Goal: Task Accomplishment & Management: Complete application form

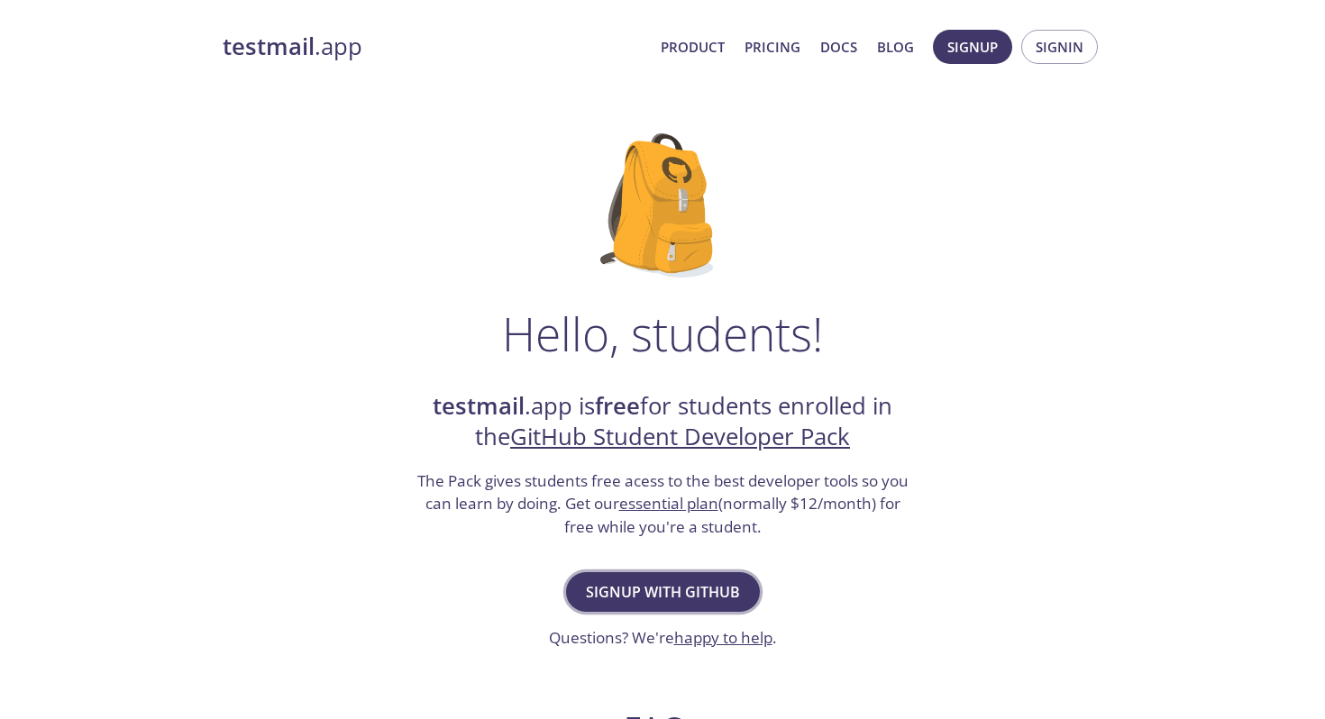
click at [681, 587] on span "Signup with GitHub" at bounding box center [663, 591] width 154 height 25
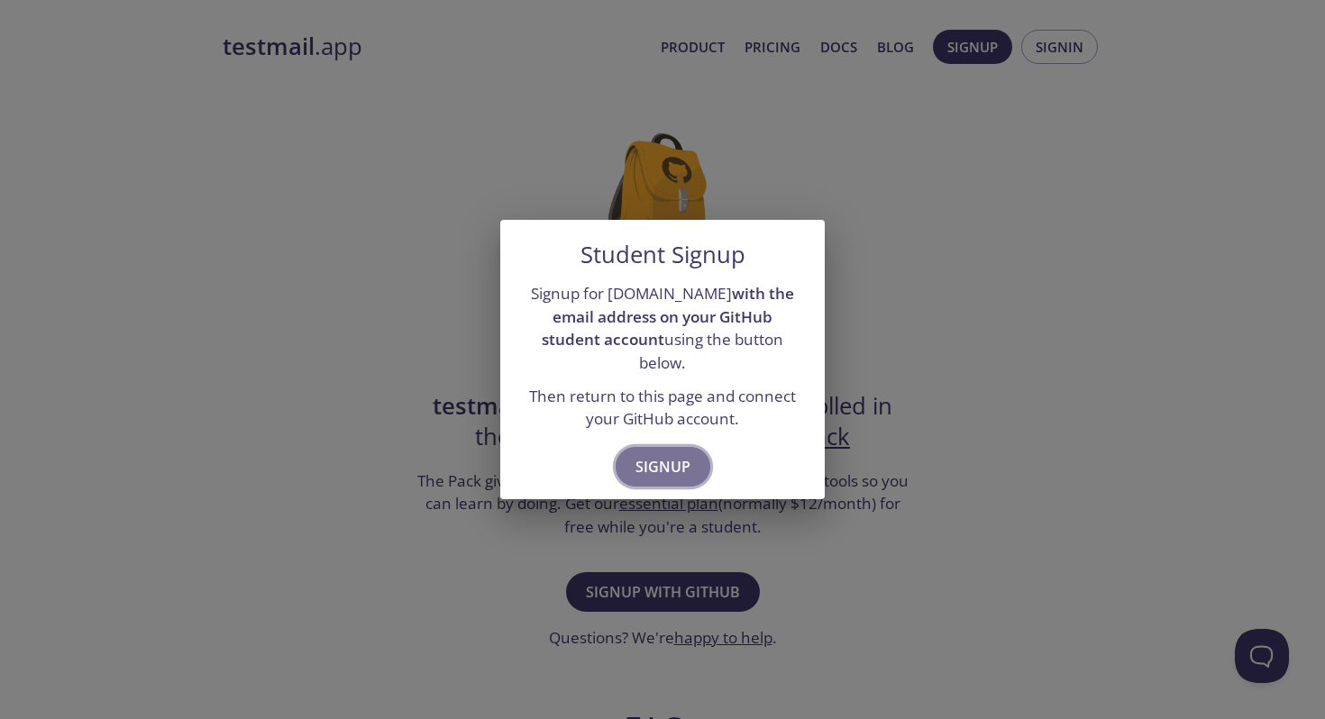
click at [651, 454] on span "Signup" at bounding box center [662, 466] width 55 height 25
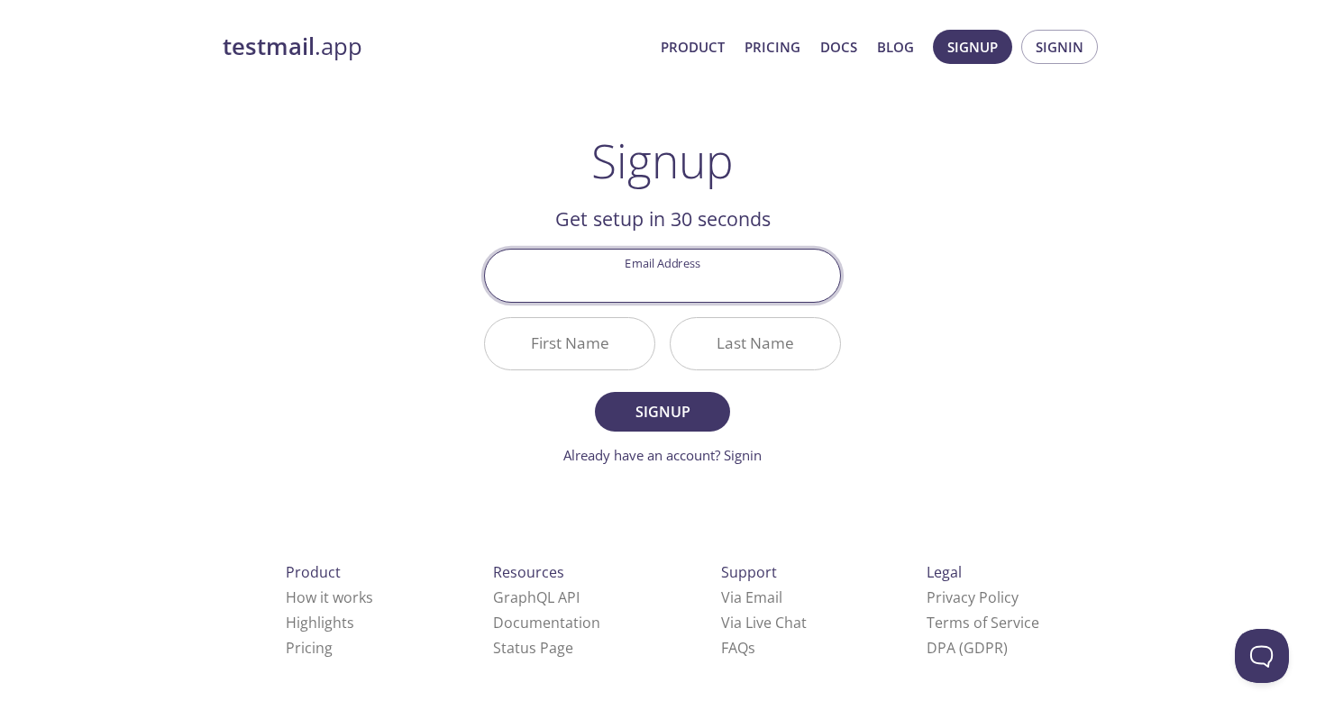
click at [723, 288] on input "Email Address" at bounding box center [662, 275] width 355 height 51
type input "[EMAIL_ADDRESS][DOMAIN_NAME]"
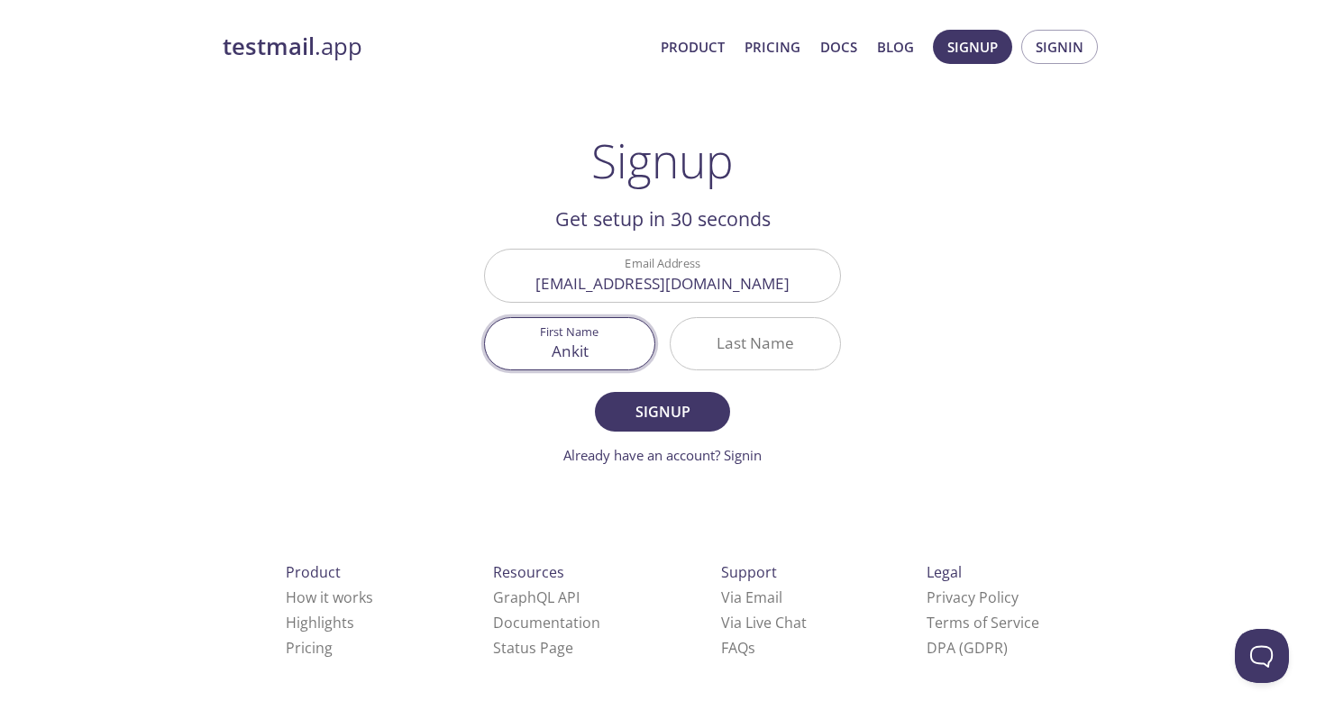
type input "Ankit"
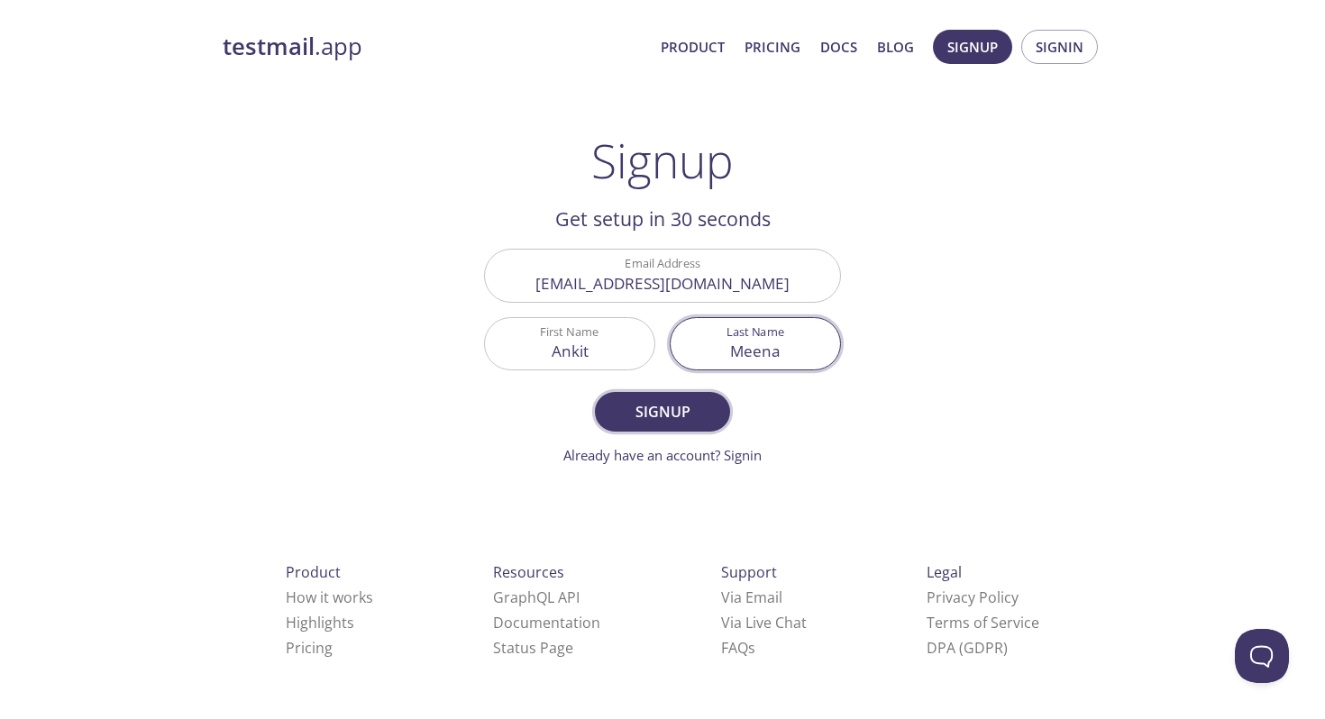
type input "Meena"
click at [681, 412] on span "Signup" at bounding box center [663, 411] width 96 height 25
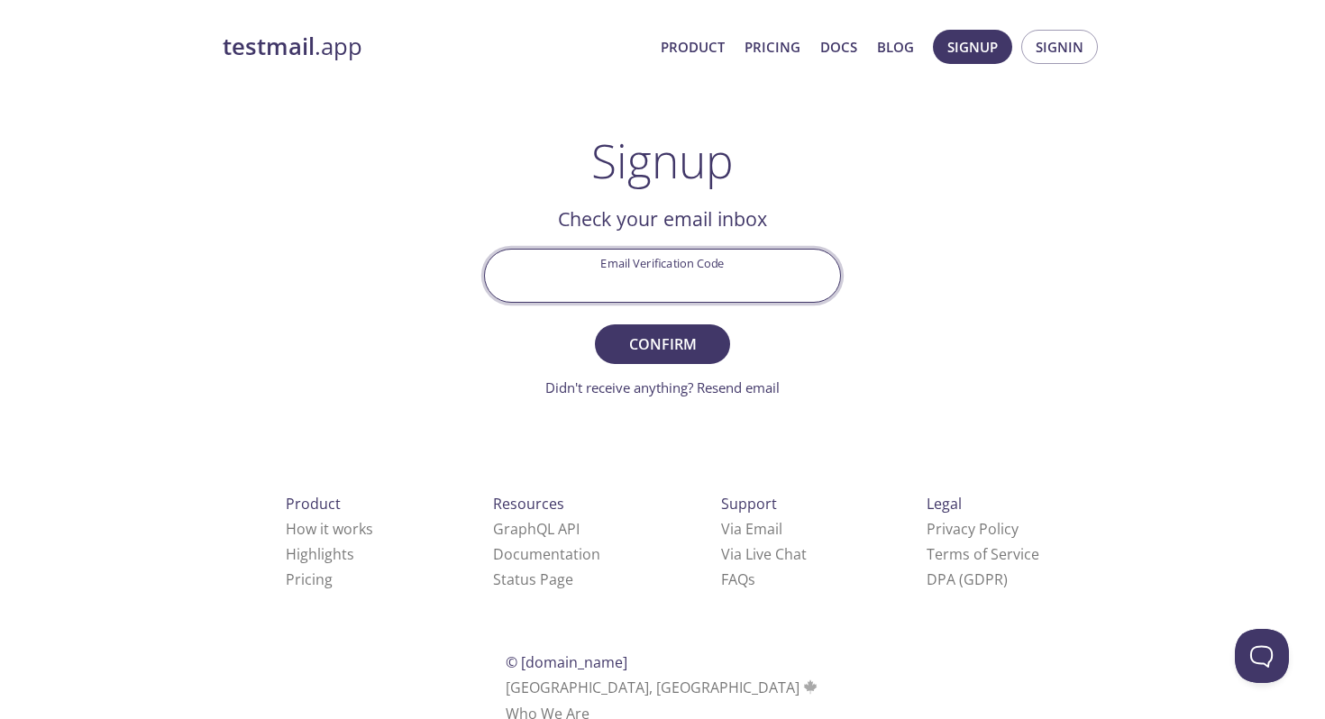
click at [682, 282] on input "Email Verification Code" at bounding box center [662, 275] width 355 height 51
type input "UC1LSD4"
click at [703, 350] on span "Confirm" at bounding box center [663, 344] width 96 height 25
